Goal: Task Accomplishment & Management: Use online tool/utility

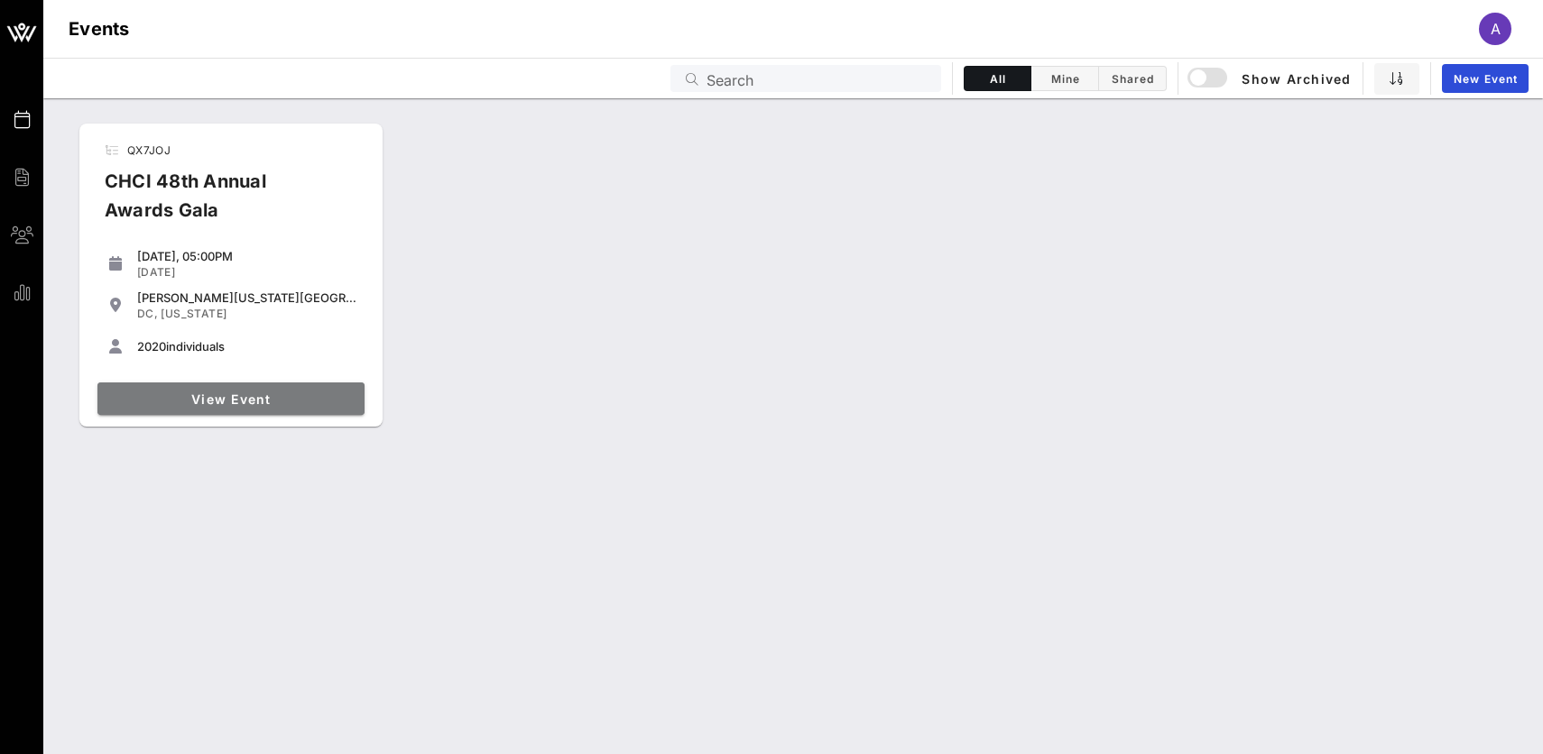
click at [223, 401] on span "View Event" at bounding box center [231, 398] width 253 height 15
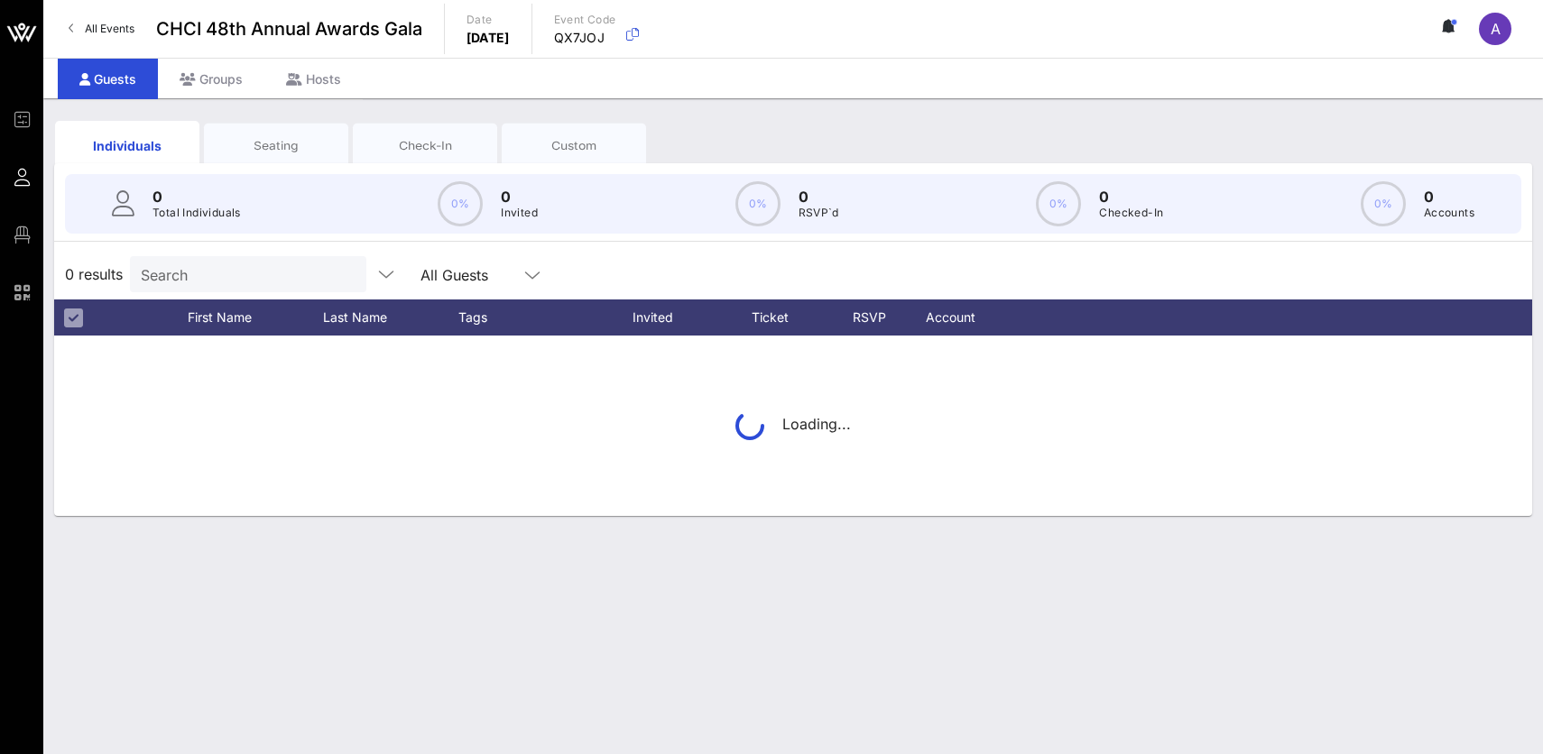
click at [420, 280] on div "All Guests" at bounding box center [454, 275] width 68 height 16
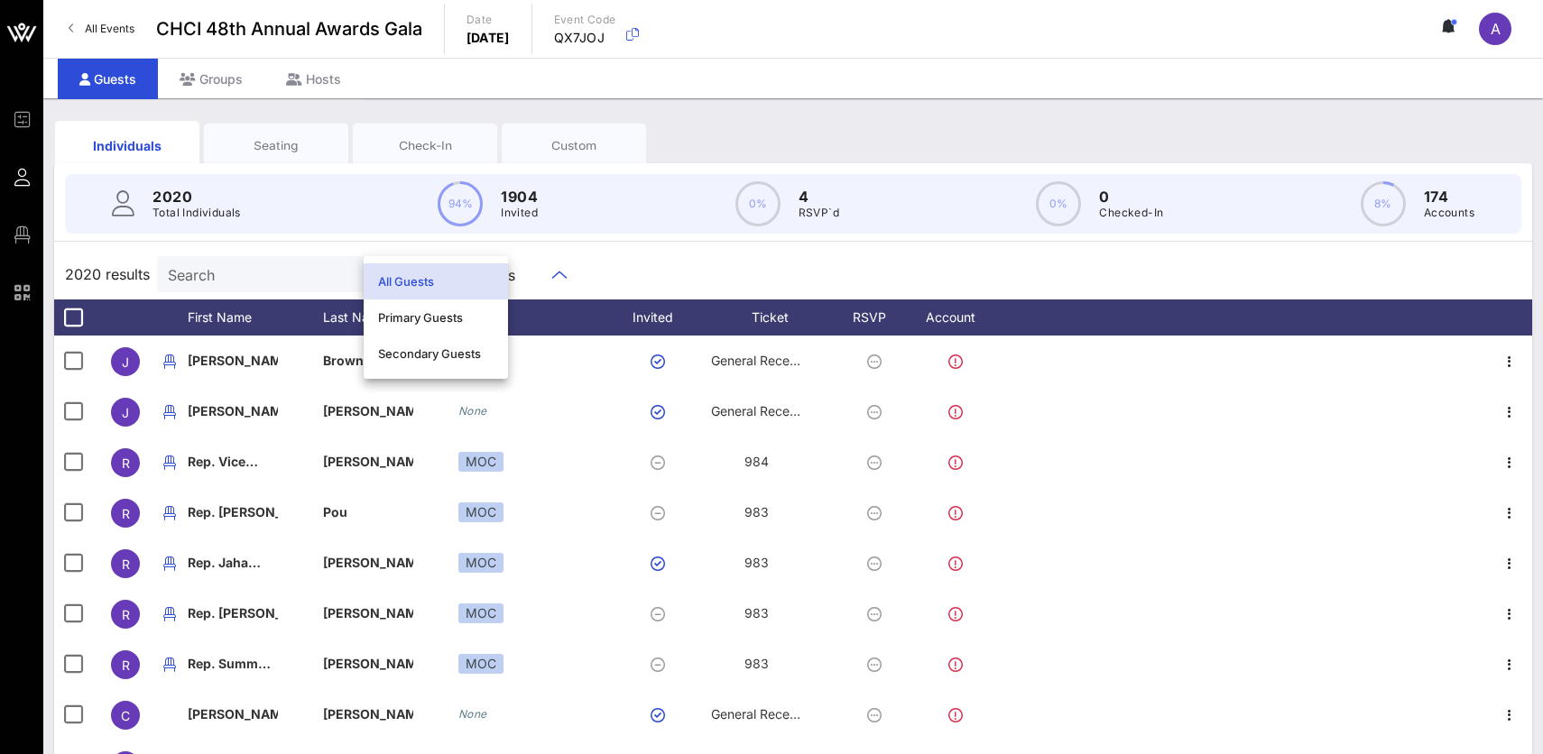
click at [223, 272] on input "Search" at bounding box center [273, 274] width 211 height 23
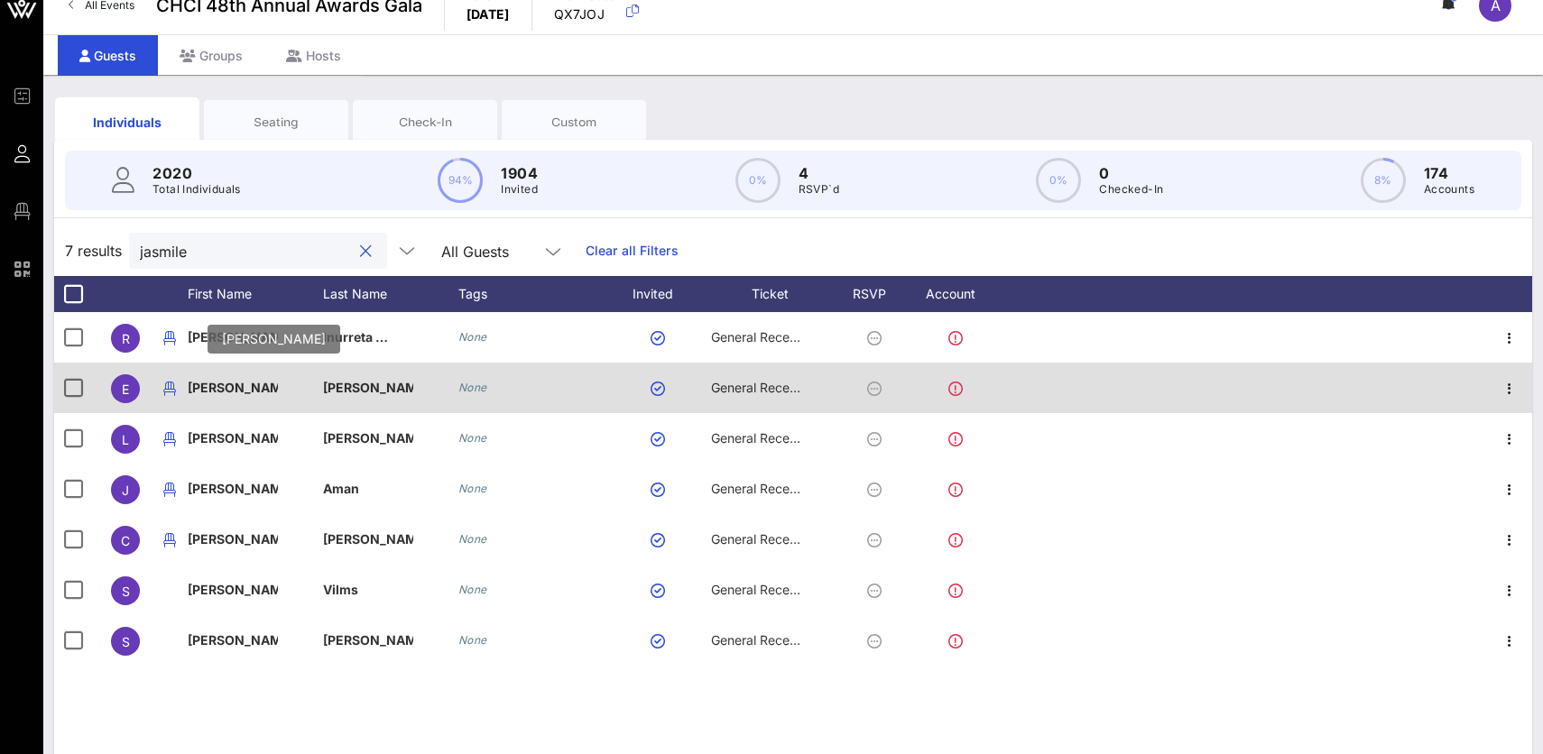
scroll to position [33, 0]
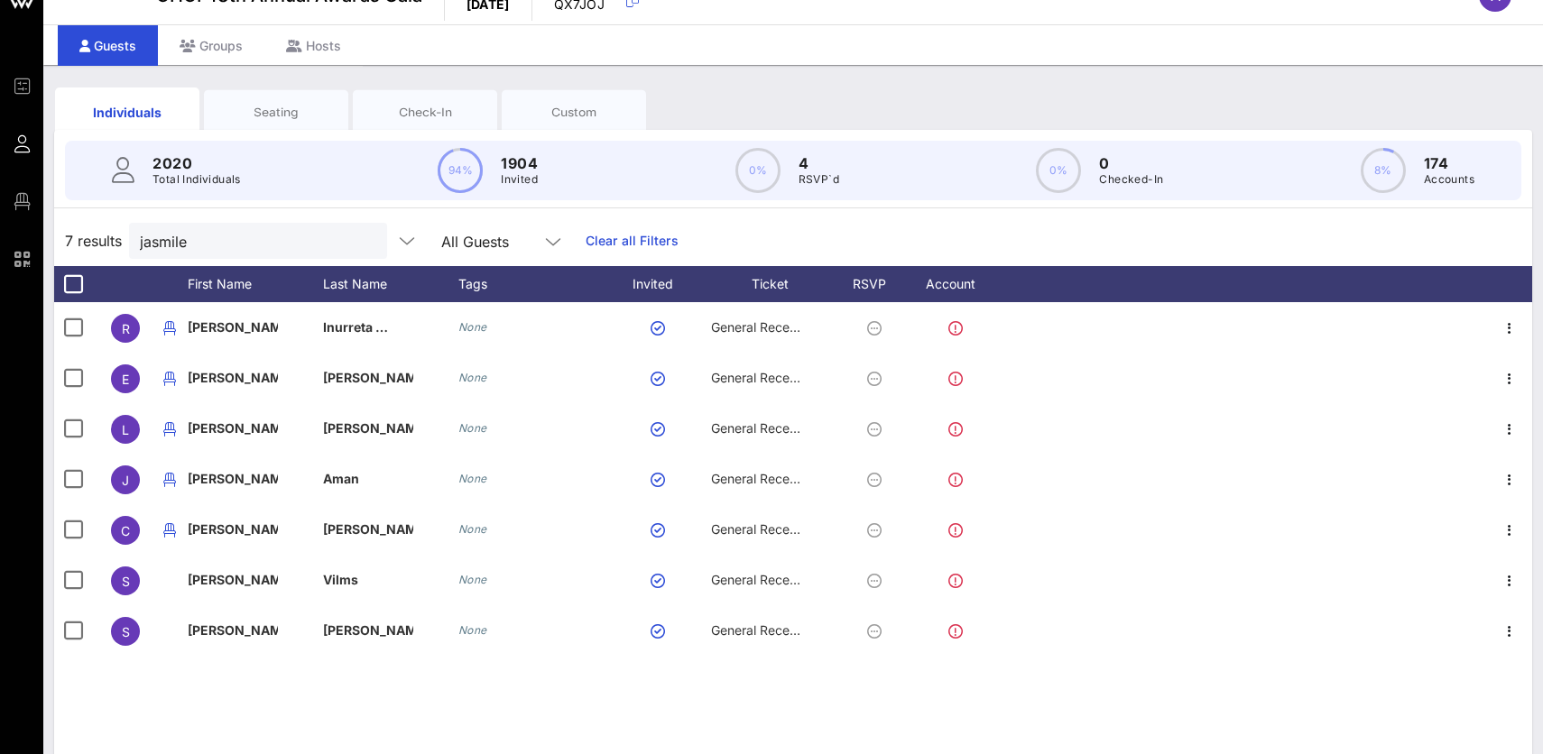
click at [282, 100] on div "Seating" at bounding box center [276, 111] width 144 height 45
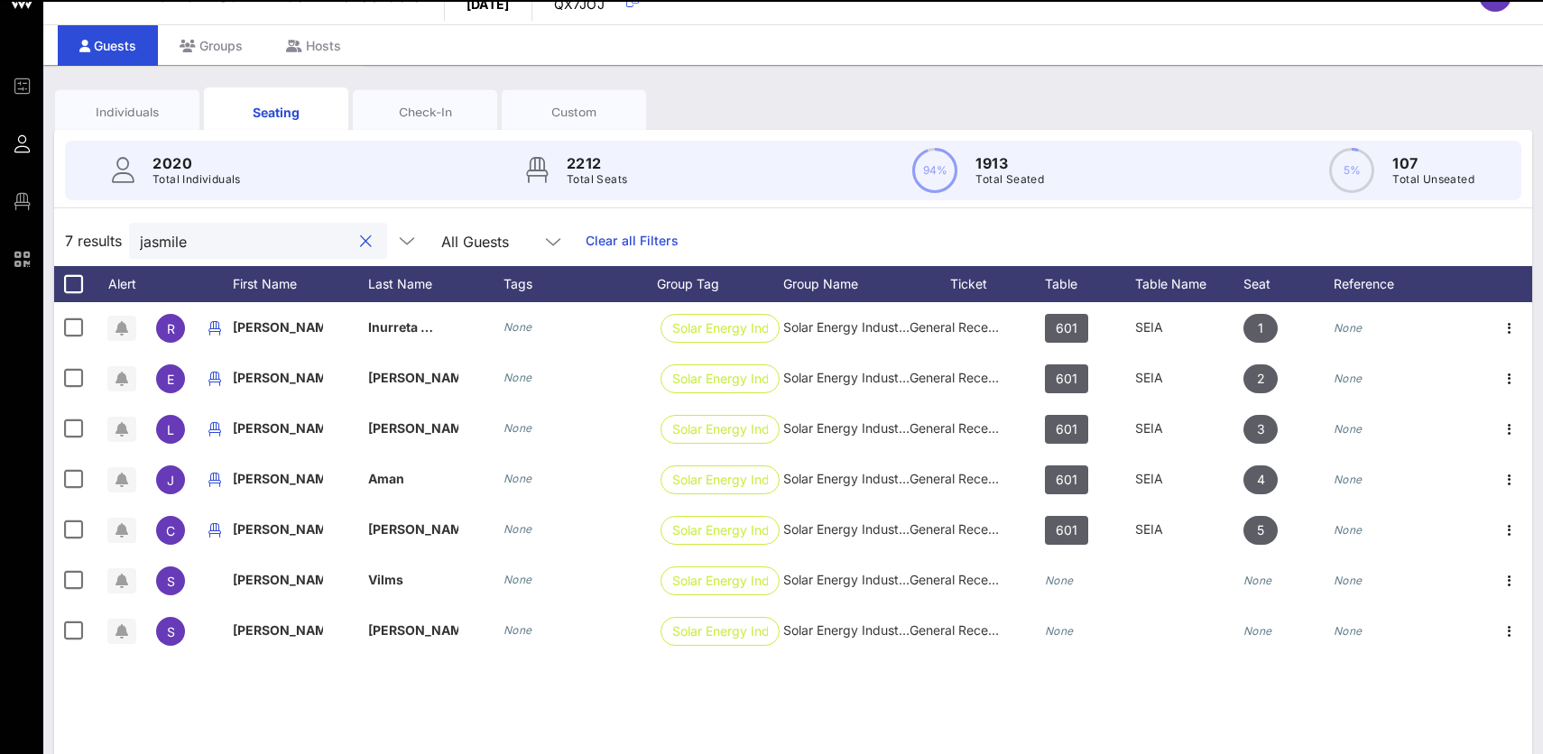
click at [241, 235] on input "jasmile" at bounding box center [245, 240] width 211 height 23
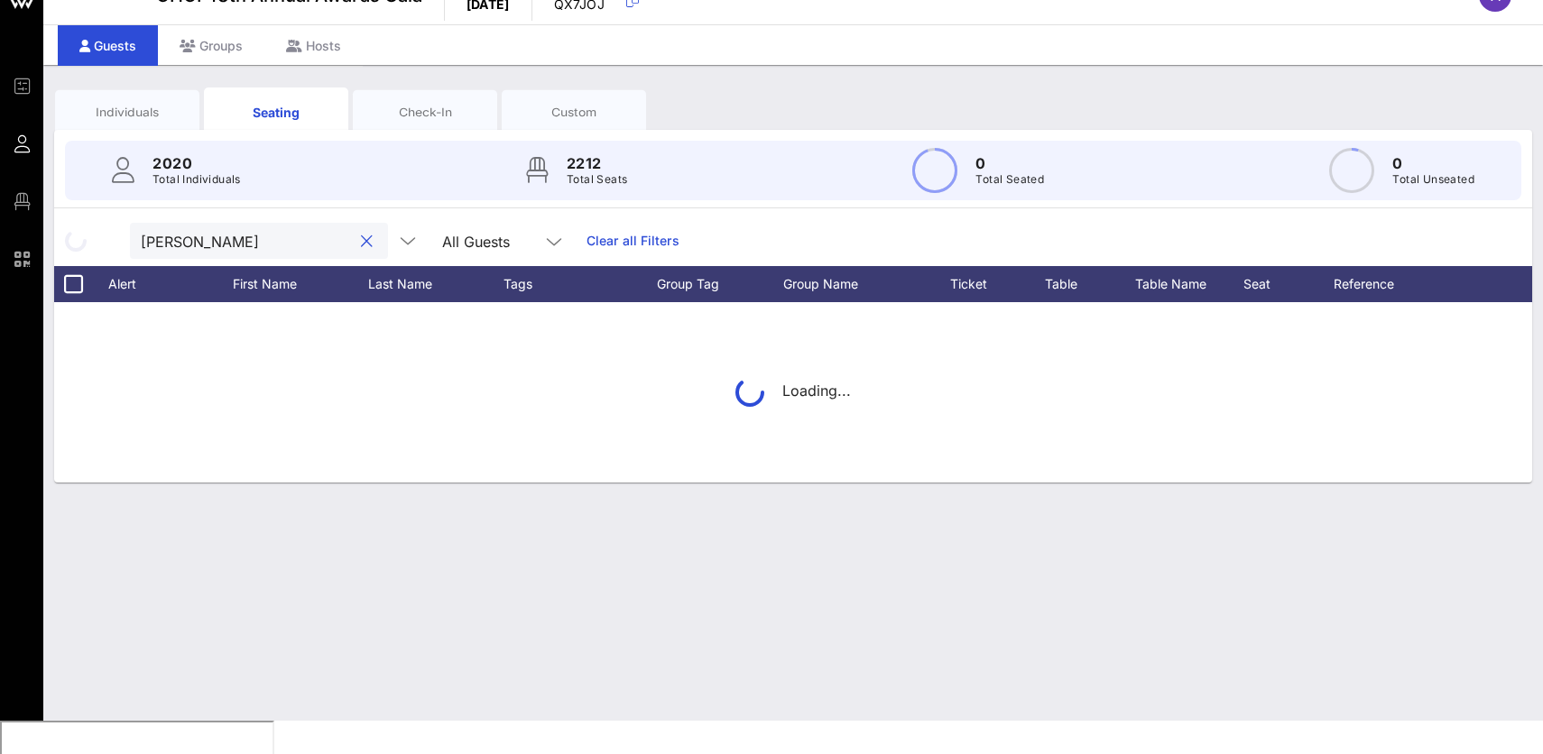
scroll to position [0, 0]
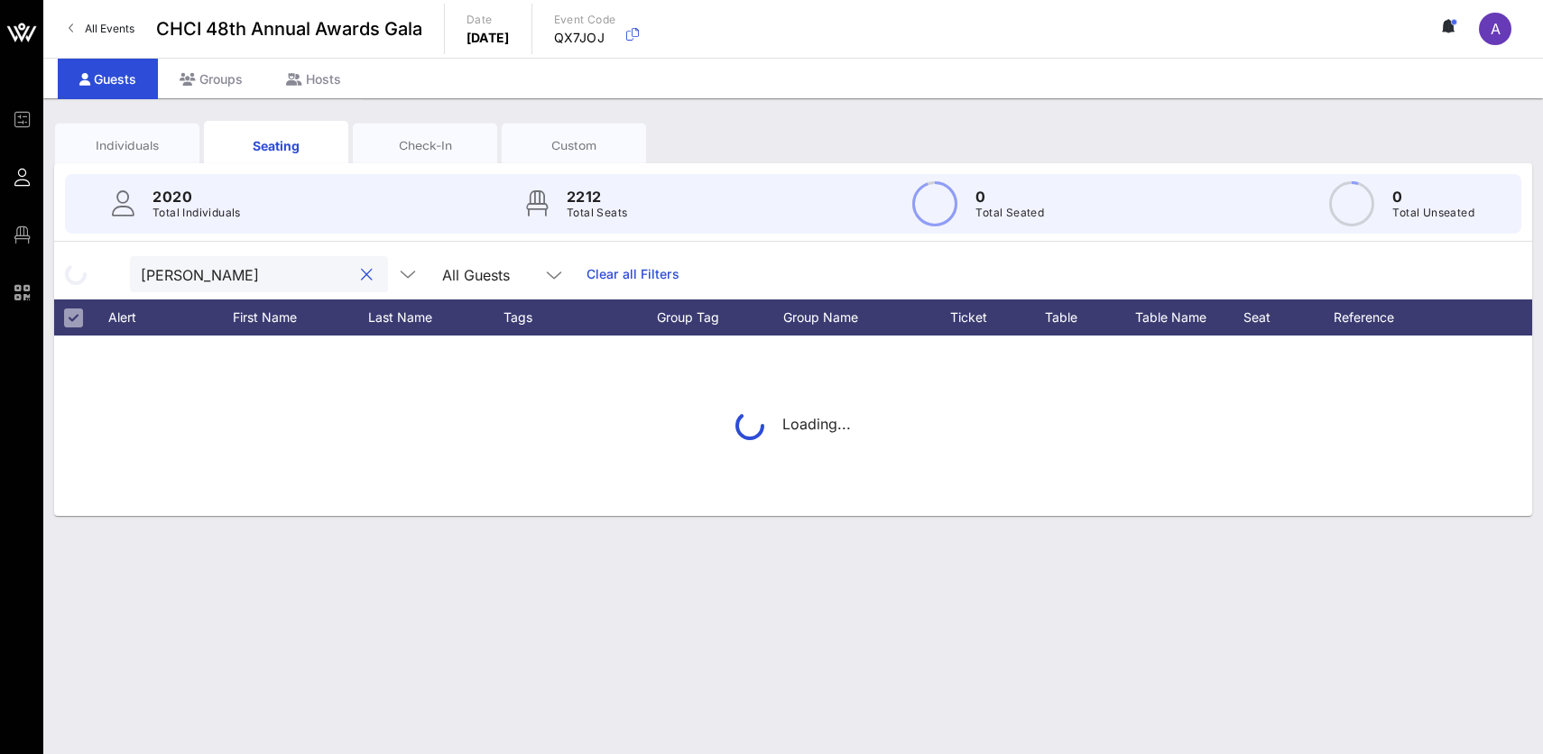
type input "jasmile"
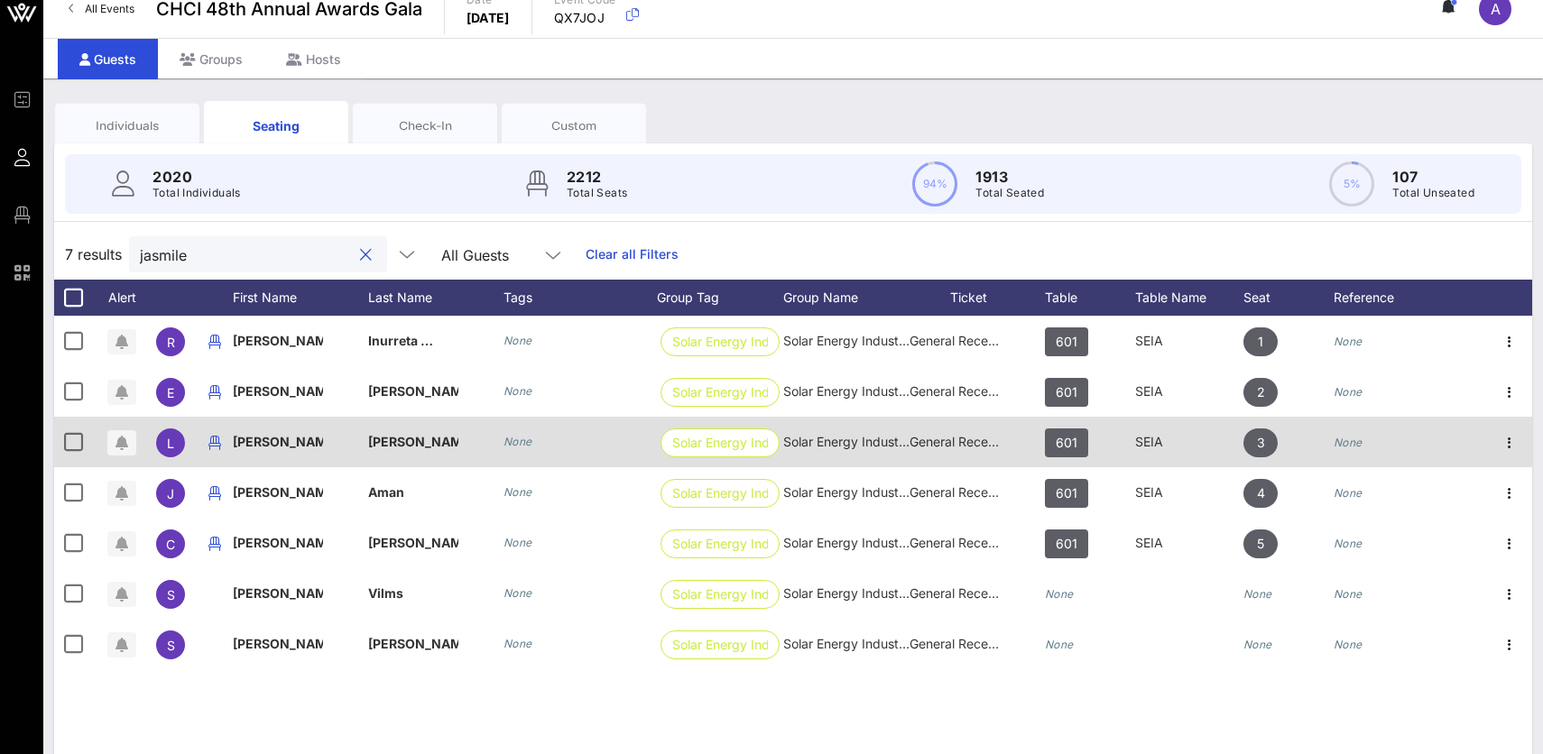
scroll to position [62, 0]
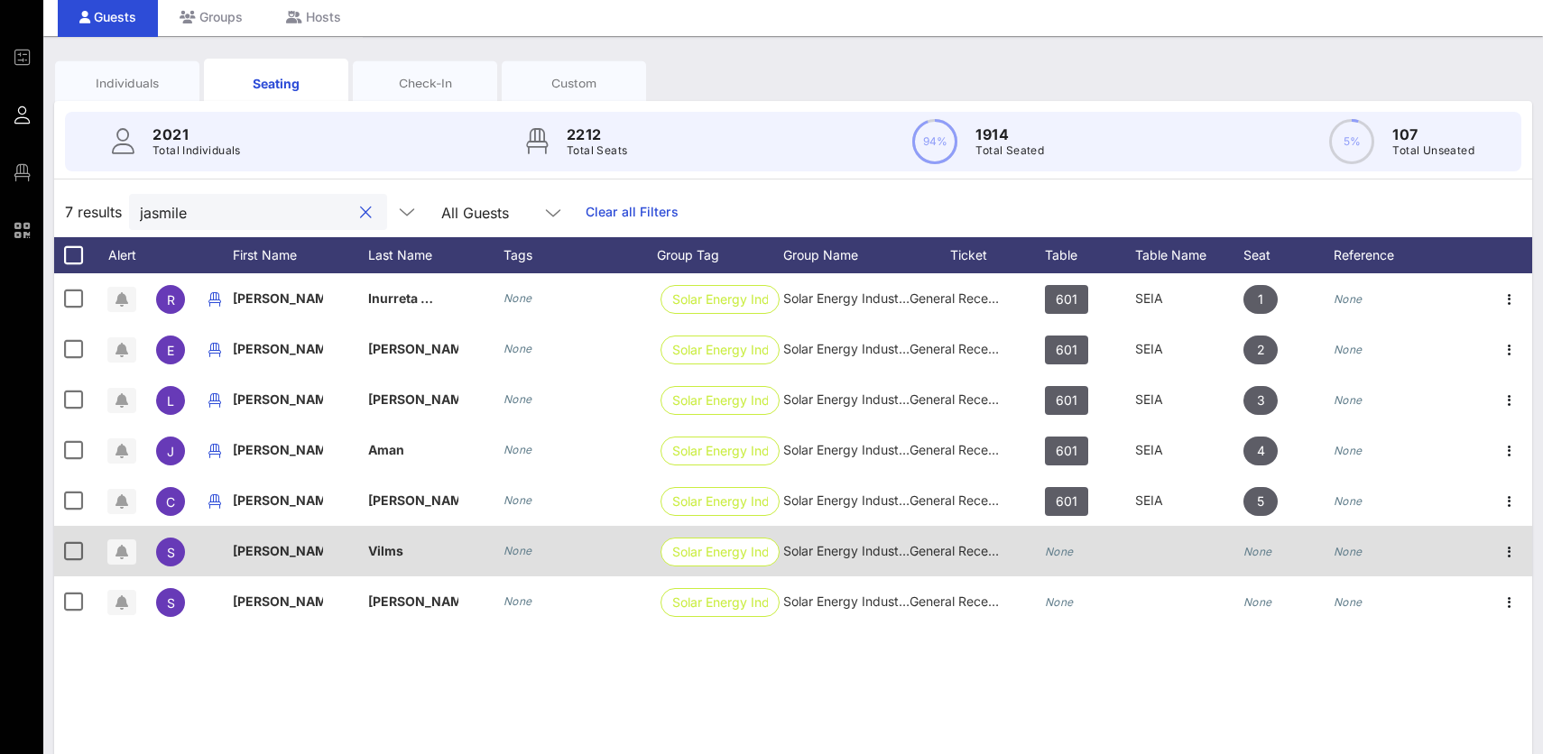
click at [1063, 556] on icon "None" at bounding box center [1059, 552] width 29 height 14
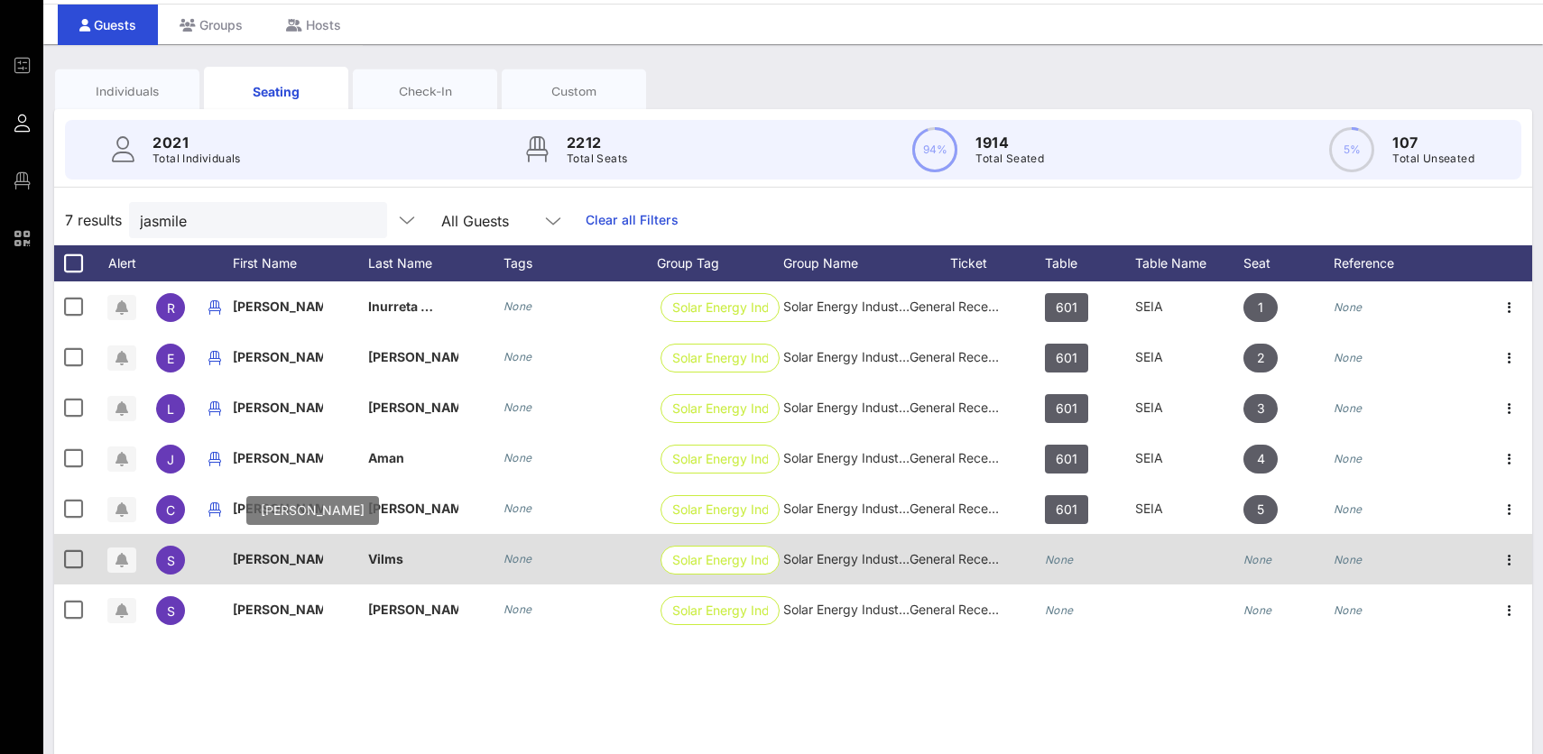
scroll to position [61, 0]
